Goal: Task Accomplishment & Management: Manage account settings

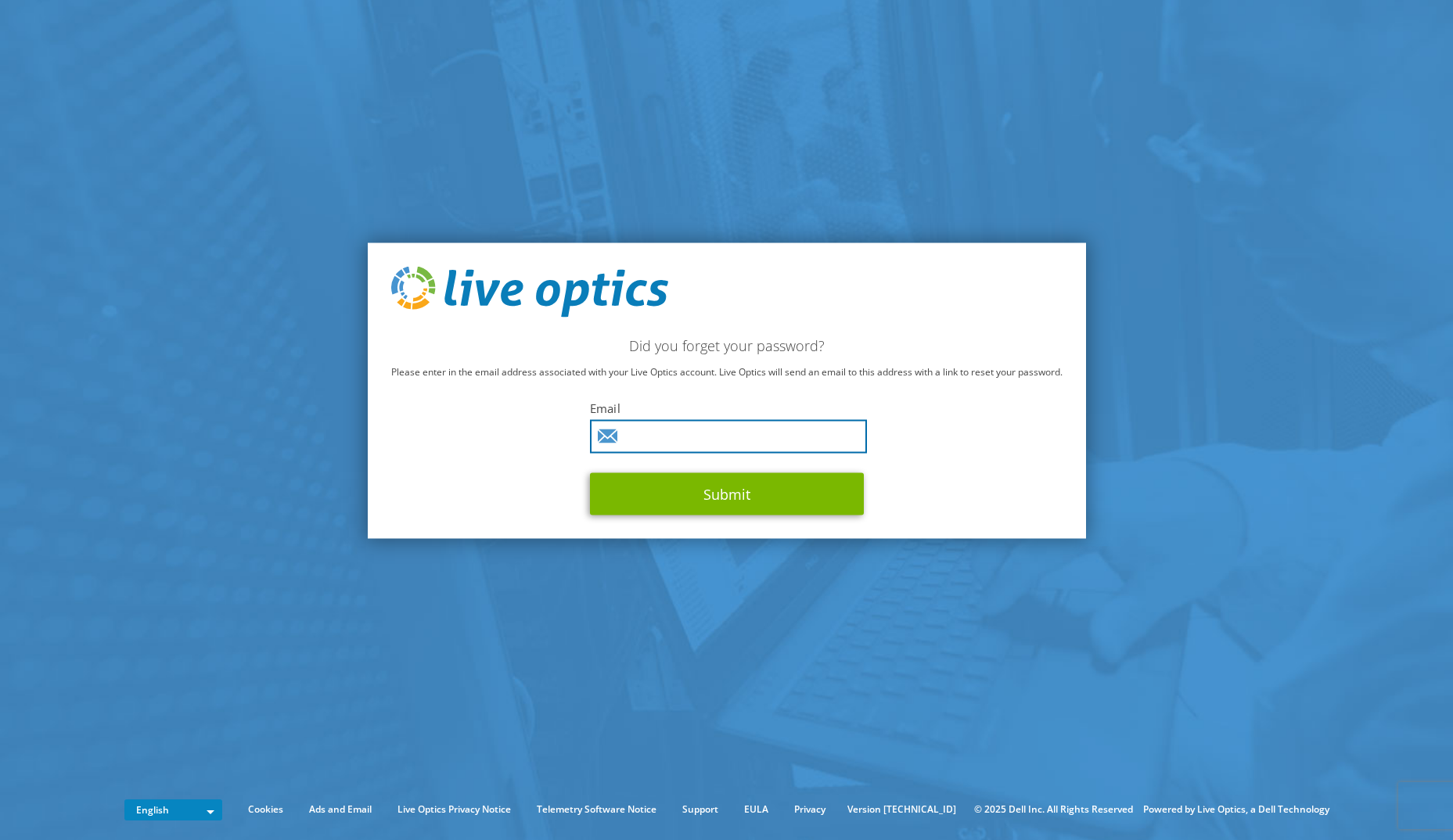
click at [673, 435] on input "text" at bounding box center [728, 437] width 277 height 34
click at [689, 433] on input "text" at bounding box center [728, 437] width 277 height 34
click at [679, 443] on input "text" at bounding box center [728, 437] width 277 height 34
click at [713, 430] on input "text" at bounding box center [728, 437] width 277 height 34
type input "aazzi@so.cccounty.us"
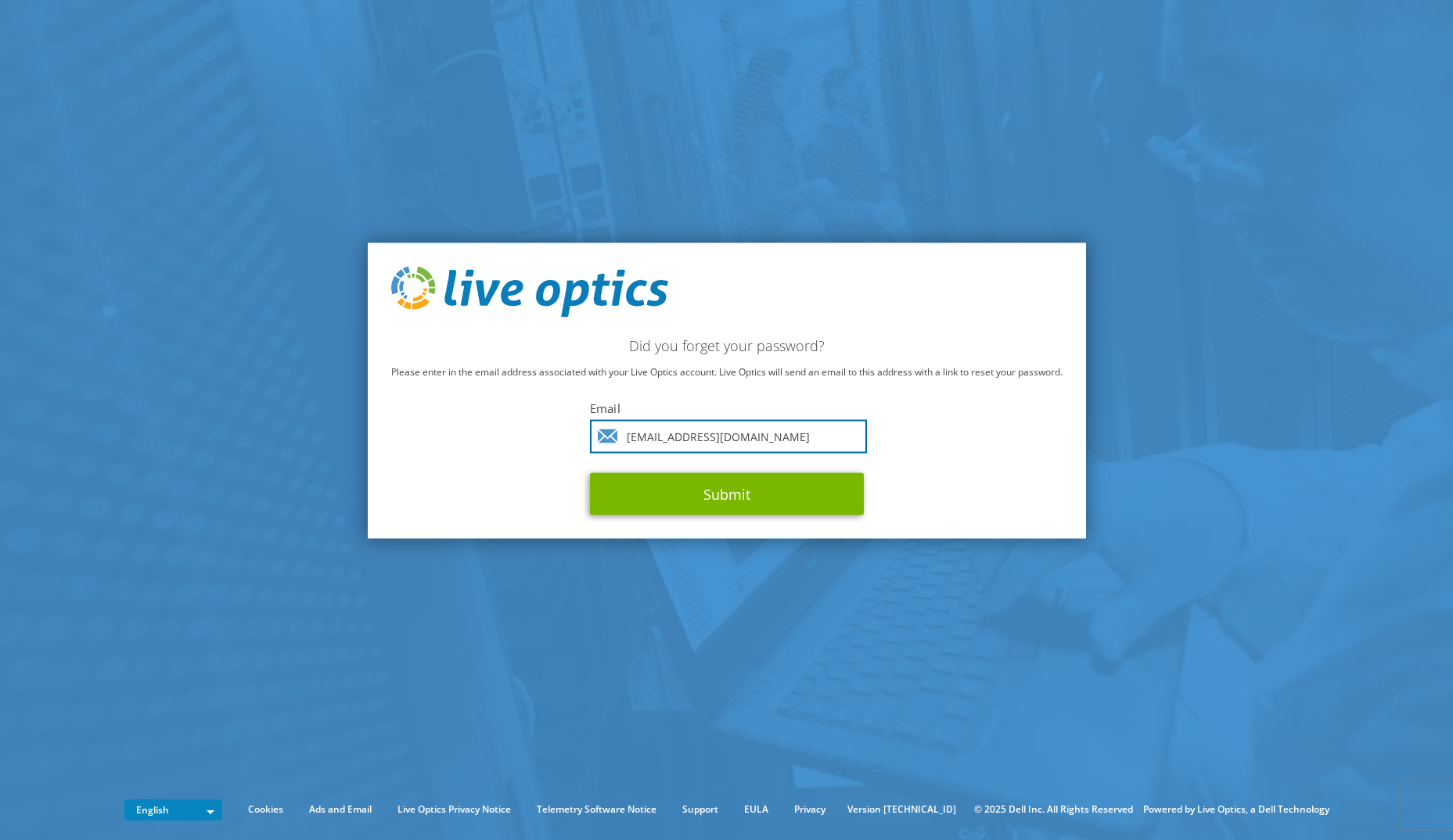
click at [590, 473] on button "Submit" at bounding box center [727, 494] width 274 height 42
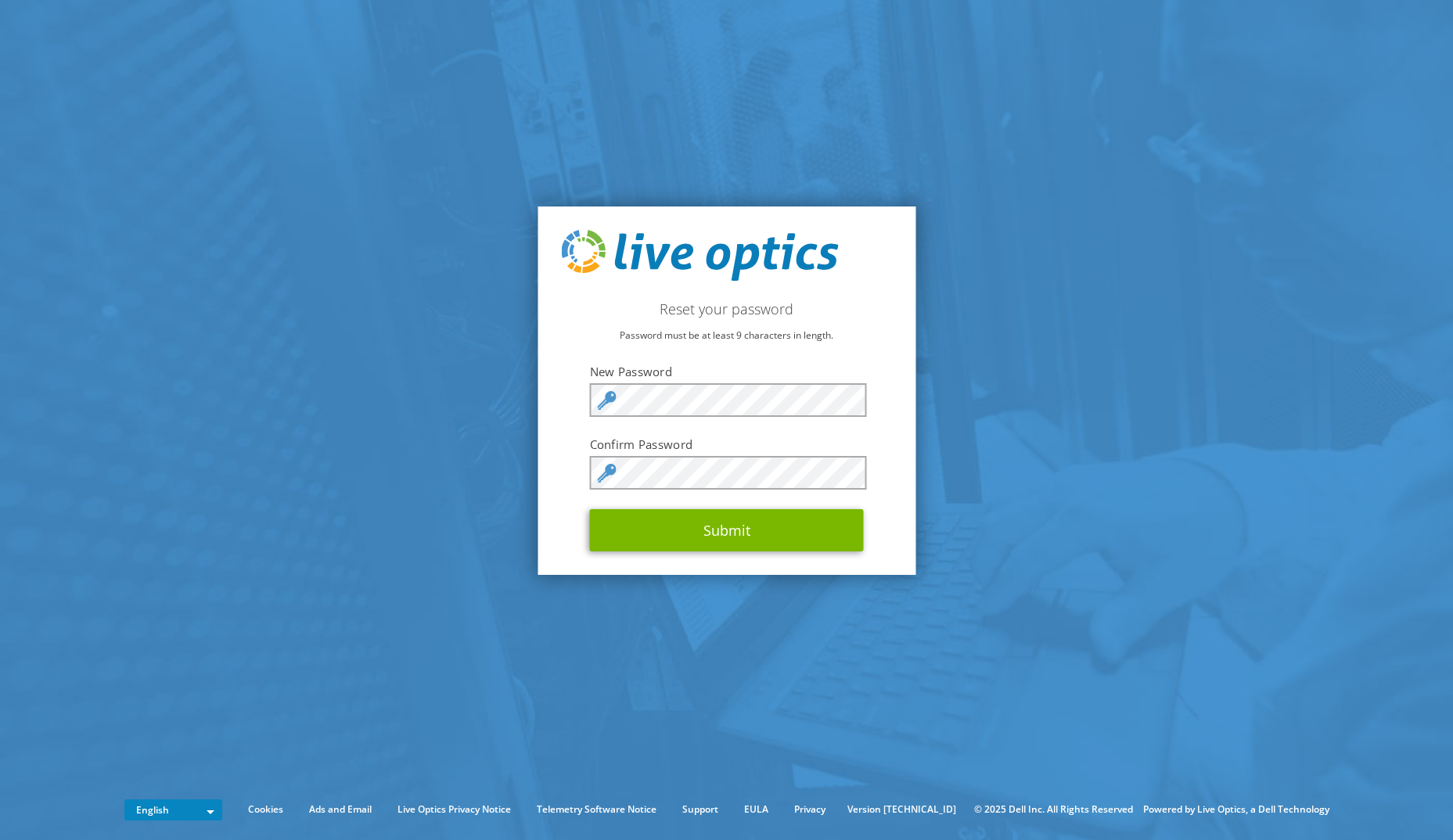
drag, startPoint x: 772, startPoint y: 341, endPoint x: 780, endPoint y: 347, distance: 10.0
click at [773, 342] on p "Password must be at least 9 characters in length." at bounding box center [727, 336] width 331 height 18
click at [891, 463] on div "Reset your password Password must be at least 9 characters in length. New Passw…" at bounding box center [726, 391] width 378 height 369
click at [750, 534] on button "Submit" at bounding box center [727, 530] width 274 height 42
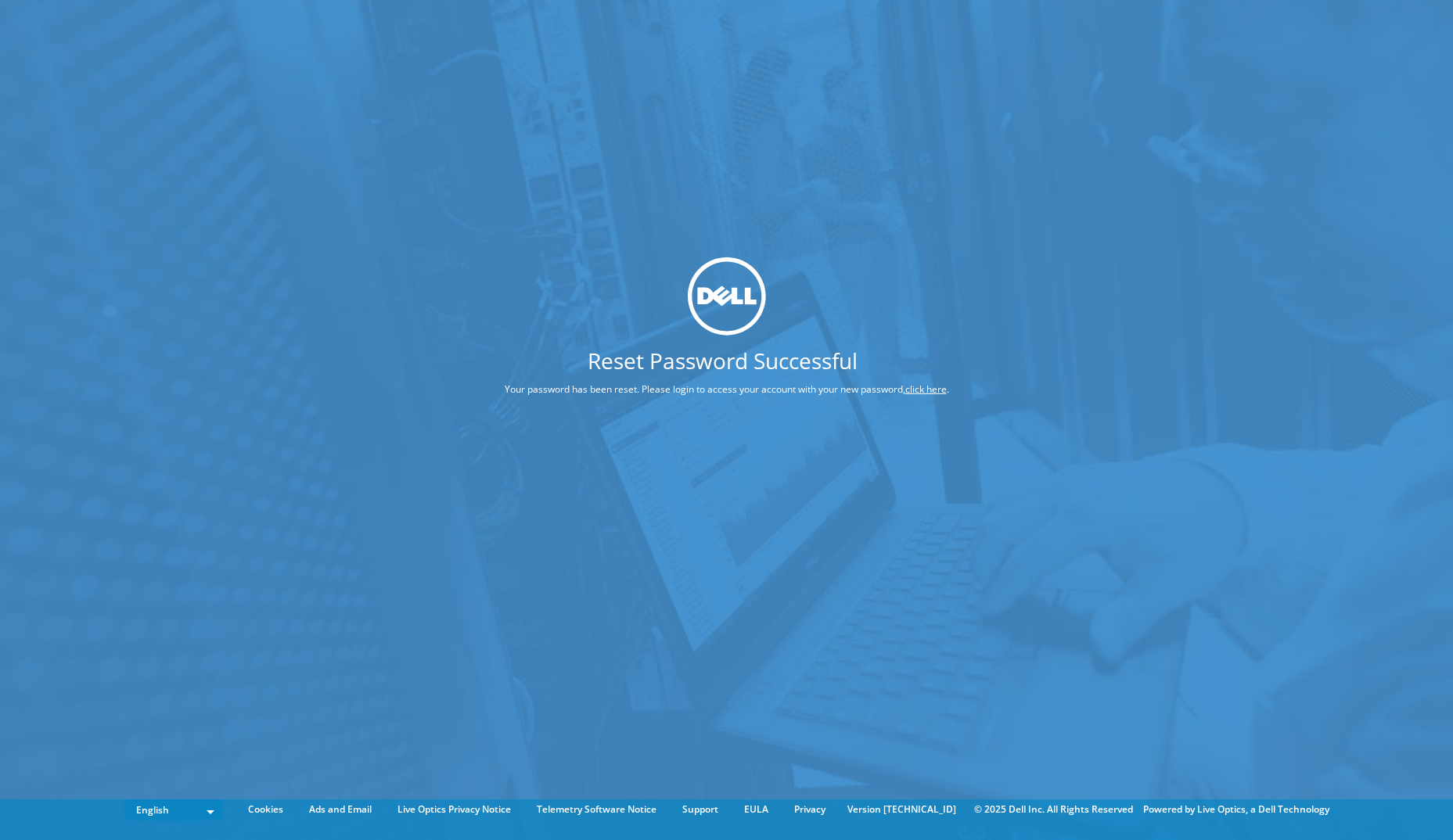
drag, startPoint x: 752, startPoint y: 335, endPoint x: 1022, endPoint y: 169, distance: 316.9
click at [752, 335] on div "Reset Password Successful Your password has been reset. Please login to access …" at bounding box center [726, 331] width 562 height 151
